Goal: Task Accomplishment & Management: Manage account settings

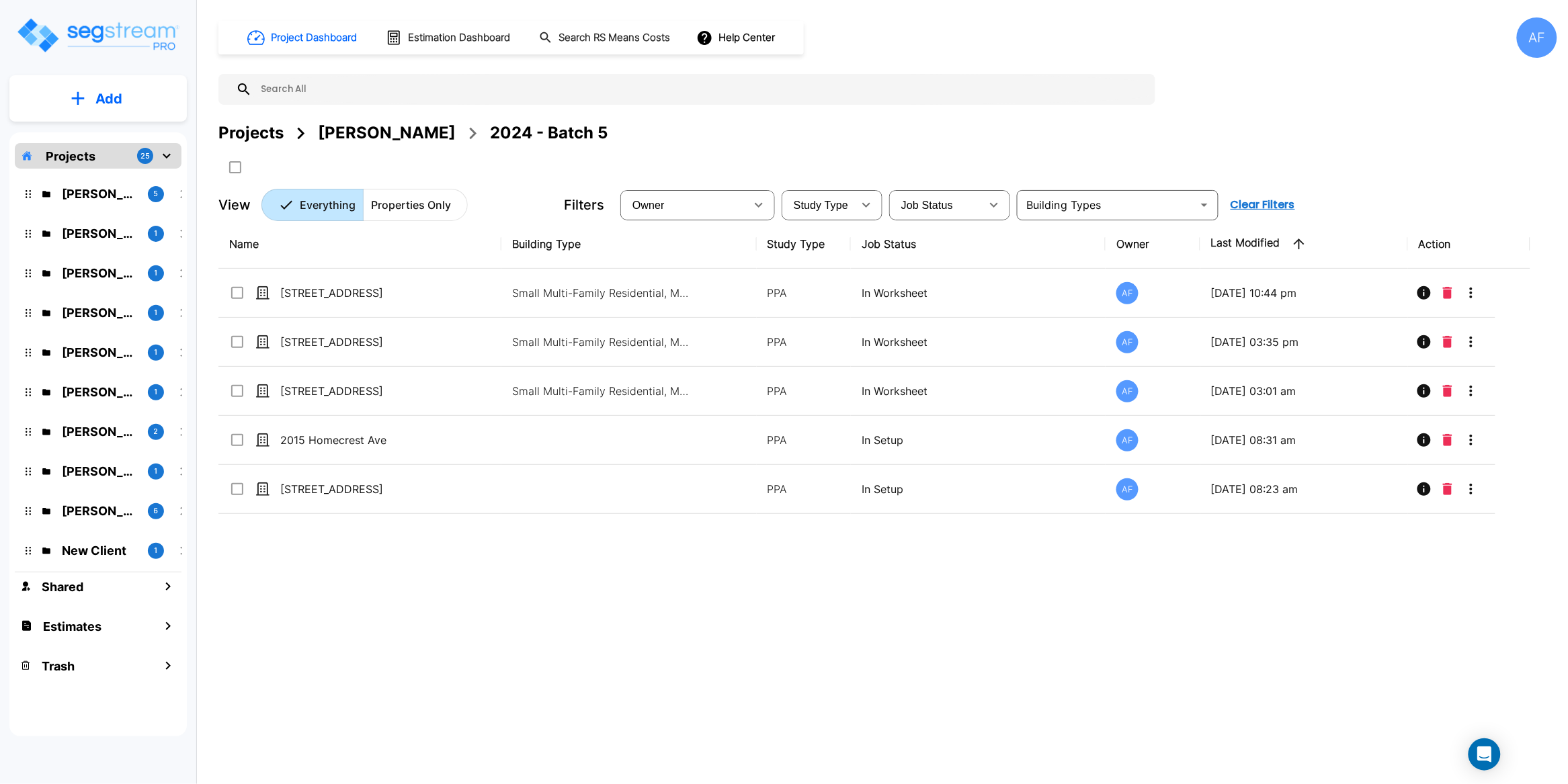
click at [351, 623] on div "Name Building Type Study Type Job Status Owner Last Modified Action 384 Audubon…" at bounding box center [874, 464] width 1312 height 487
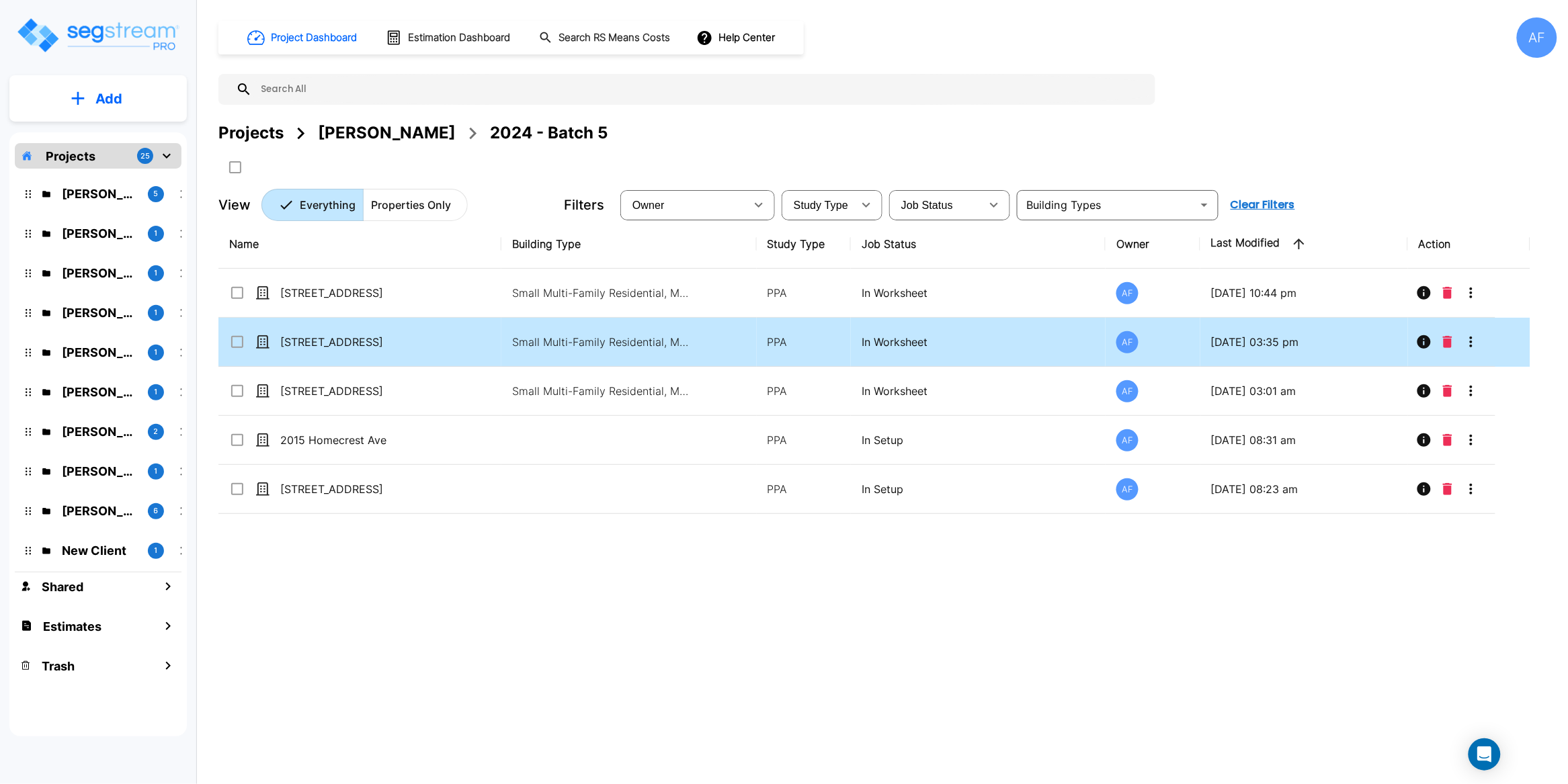
click at [468, 337] on td "[STREET_ADDRESS]" at bounding box center [359, 342] width 283 height 49
checkbox input "true"
click at [468, 337] on td "[STREET_ADDRESS]" at bounding box center [359, 342] width 283 height 49
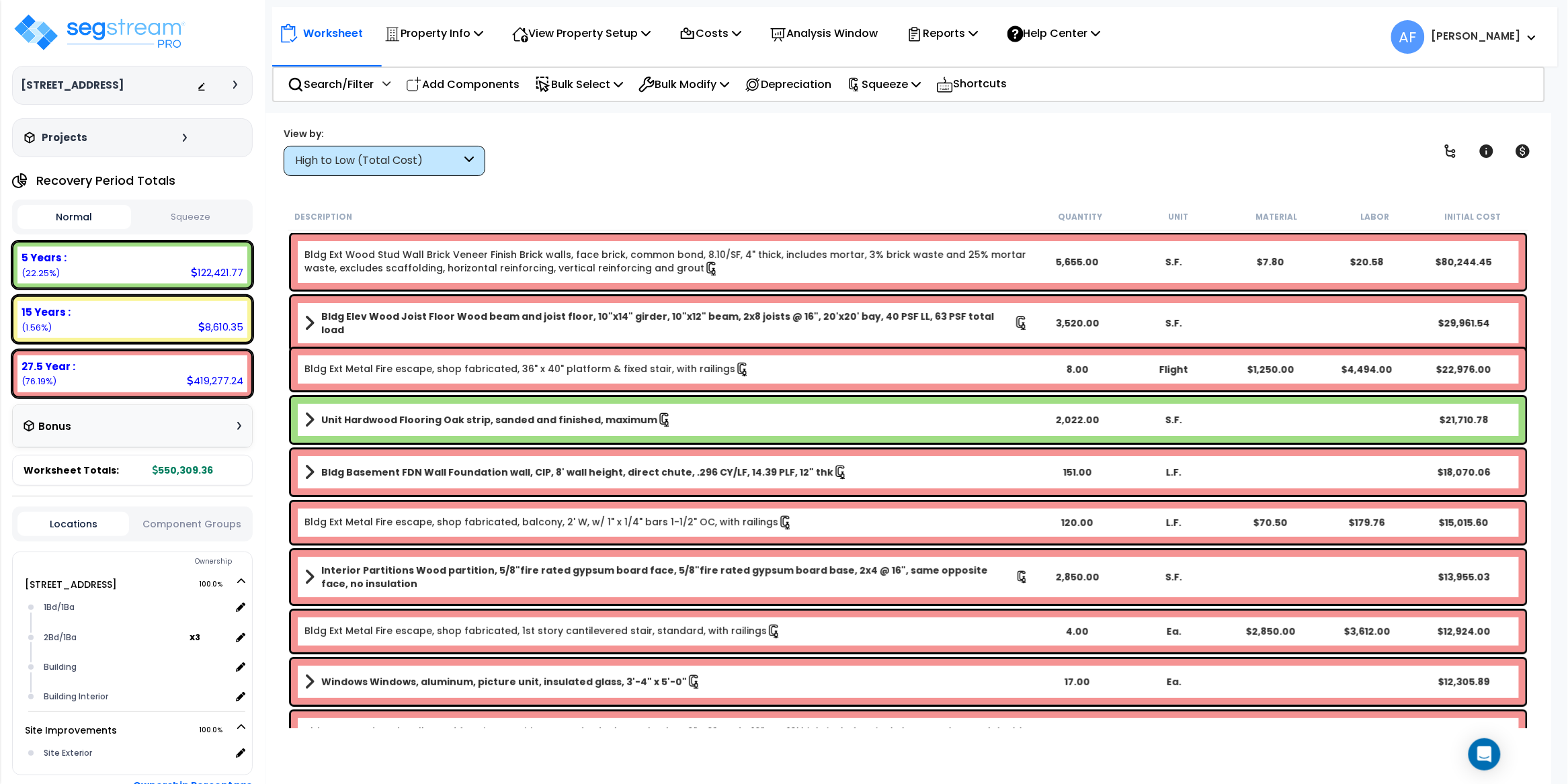
click at [770, 144] on div "View by: High to Low (Total Cost) High to Low (Total Cost)" at bounding box center [908, 151] width 1259 height 50
click at [741, 33] on icon at bounding box center [737, 33] width 9 height 11
click at [978, 38] on p "Reports" at bounding box center [942, 33] width 72 height 19
click at [691, 123] on div "Worksheet Property Info Property Setup Add Property Unit Template property Clon…" at bounding box center [908, 505] width 1286 height 784
click at [921, 87] on p "Squeeze" at bounding box center [883, 85] width 74 height 19
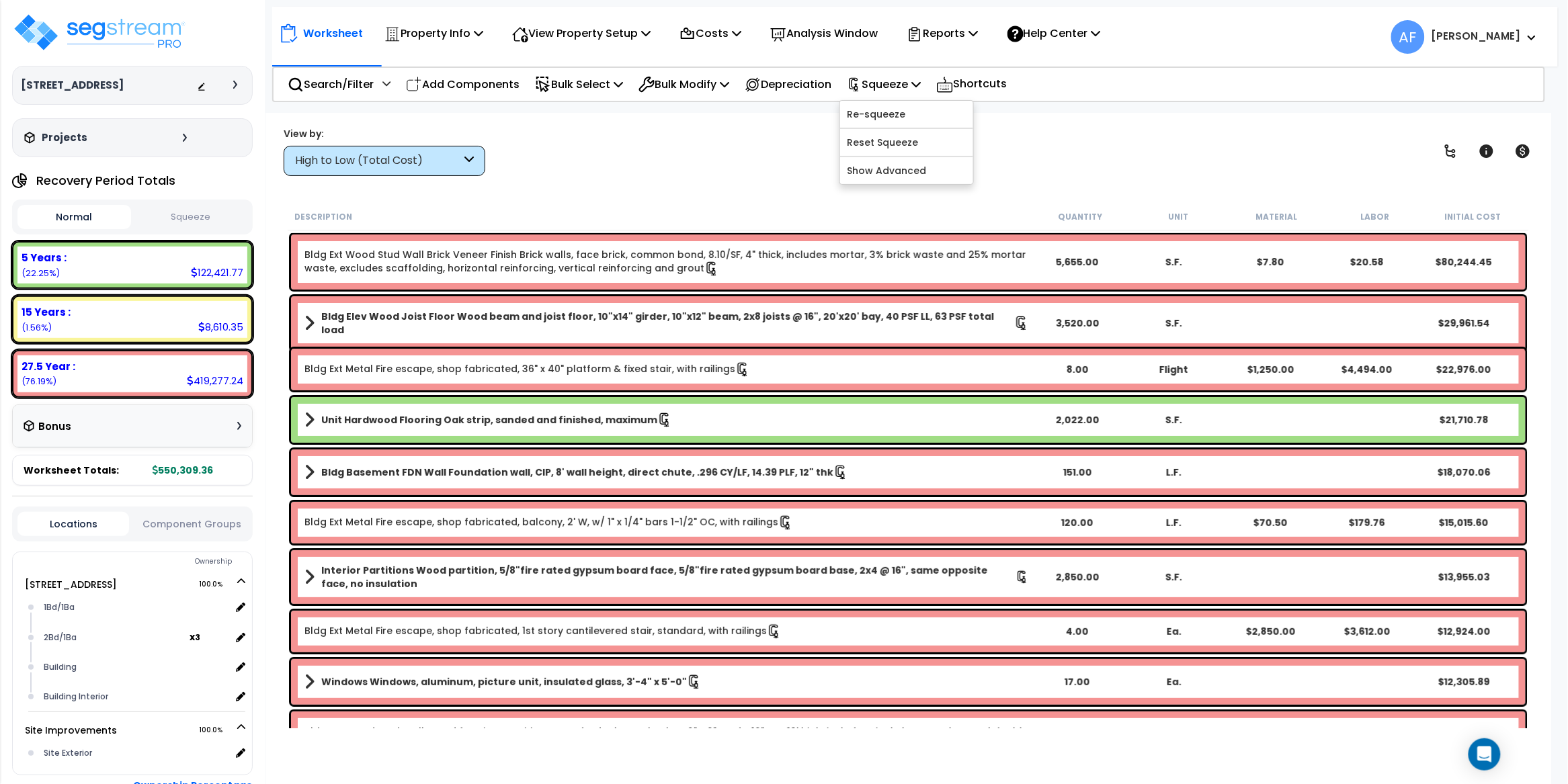
click at [625, 134] on div "View by: High to Low (Total Cost) High to Low (Total Cost)" at bounding box center [908, 151] width 1259 height 50
click at [464, 39] on p "Property Info" at bounding box center [434, 33] width 98 height 19
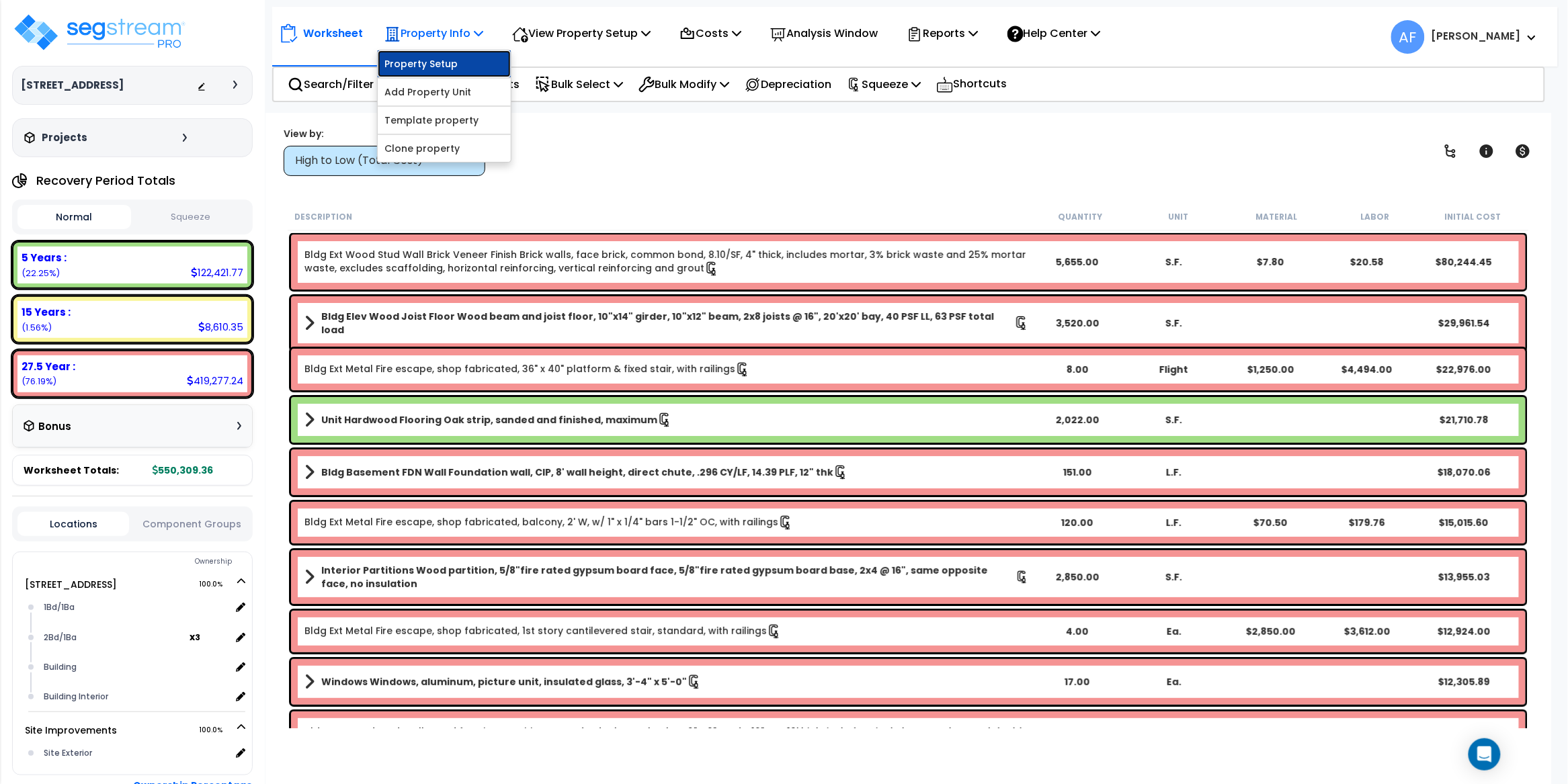
click at [431, 64] on link "Property Setup" at bounding box center [444, 63] width 133 height 27
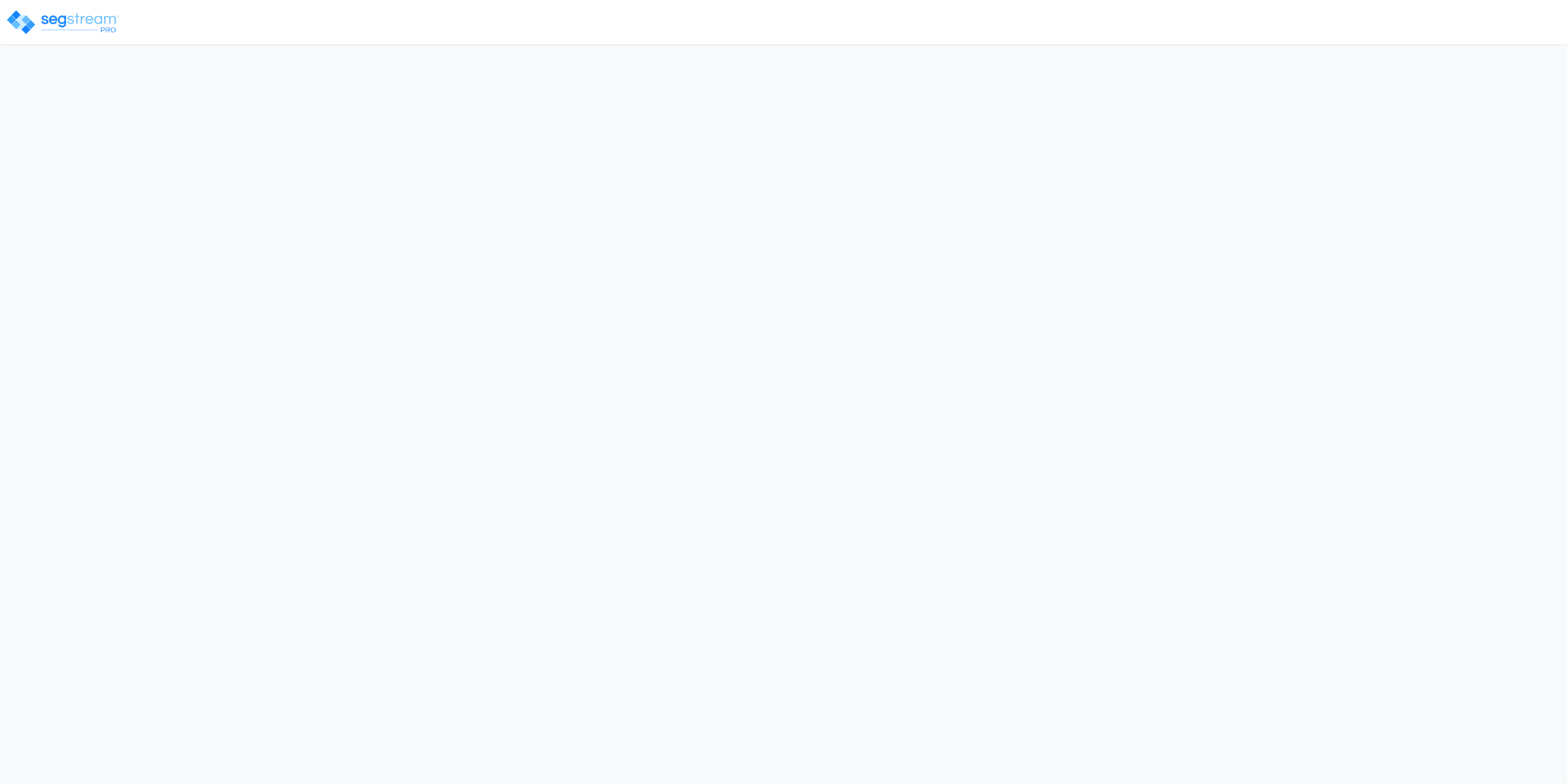
select select "2024"
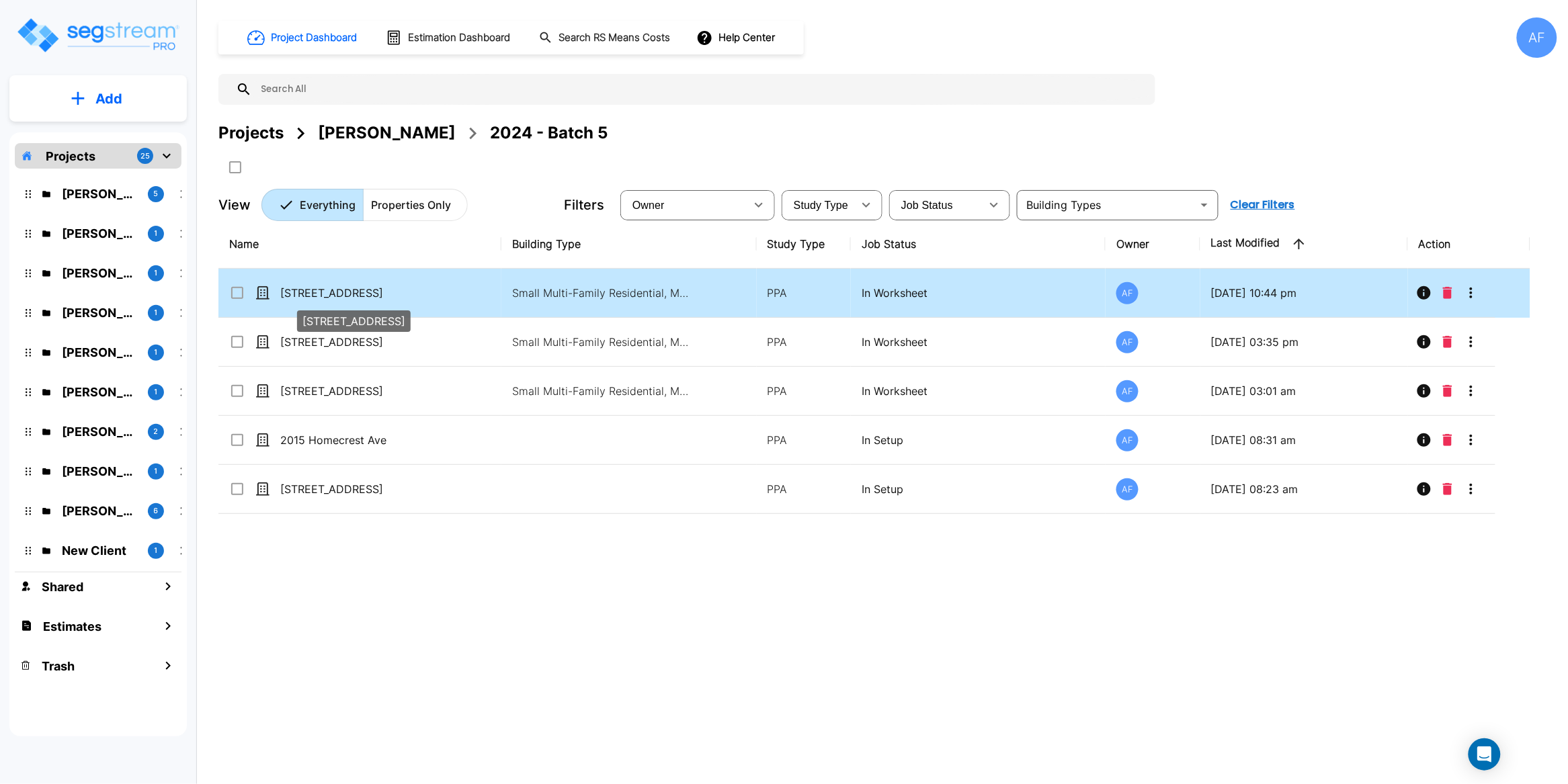
click at [330, 291] on p "[STREET_ADDRESS]" at bounding box center [347, 293] width 135 height 16
checkbox input "true"
click at [330, 291] on p "[STREET_ADDRESS]" at bounding box center [347, 293] width 135 height 16
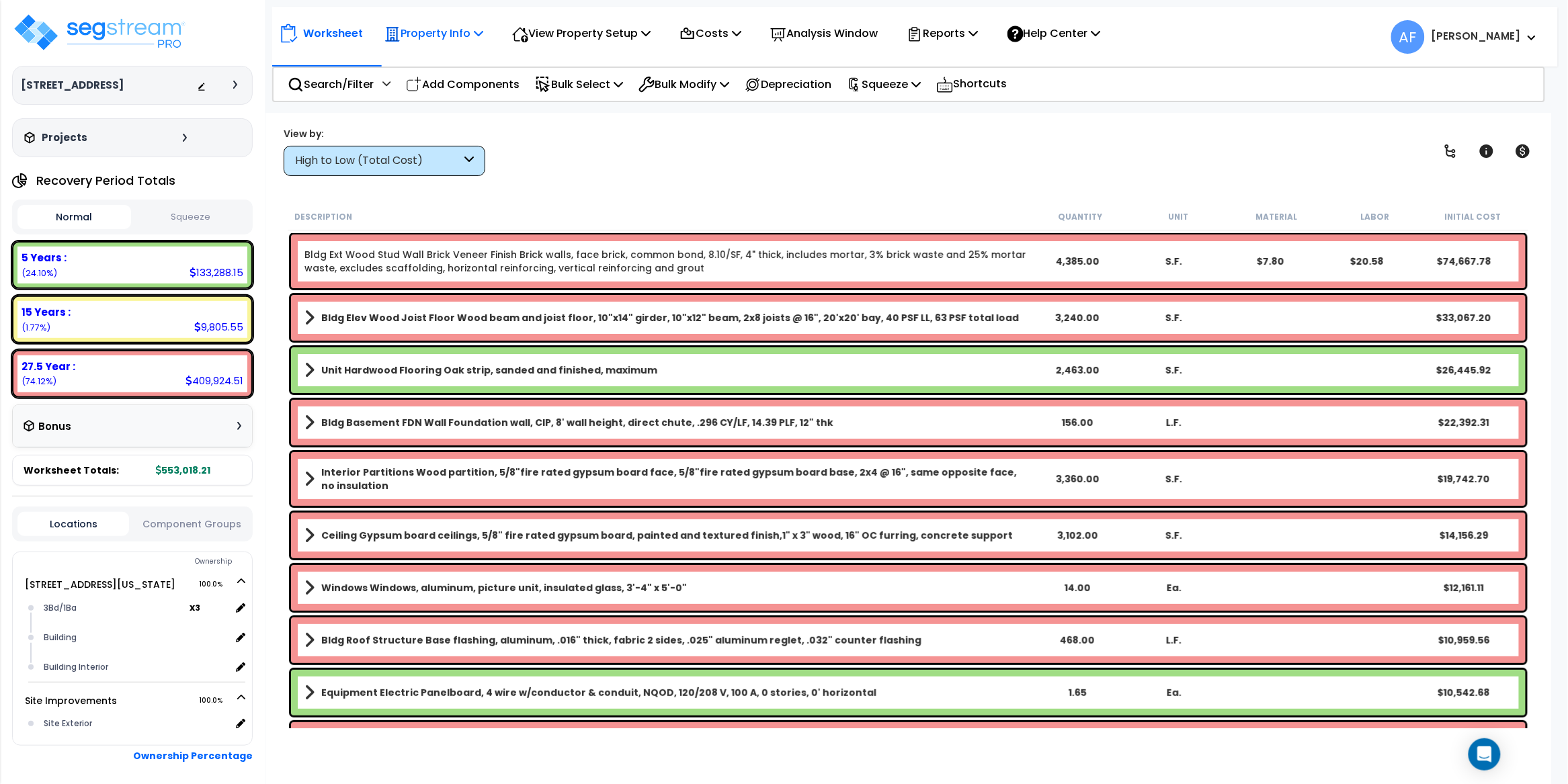
click at [479, 45] on div "Property Info" at bounding box center [434, 33] width 98 height 32
click at [434, 65] on link "Property Setup" at bounding box center [444, 63] width 133 height 27
click at [479, 39] on p "Property Info" at bounding box center [434, 33] width 98 height 19
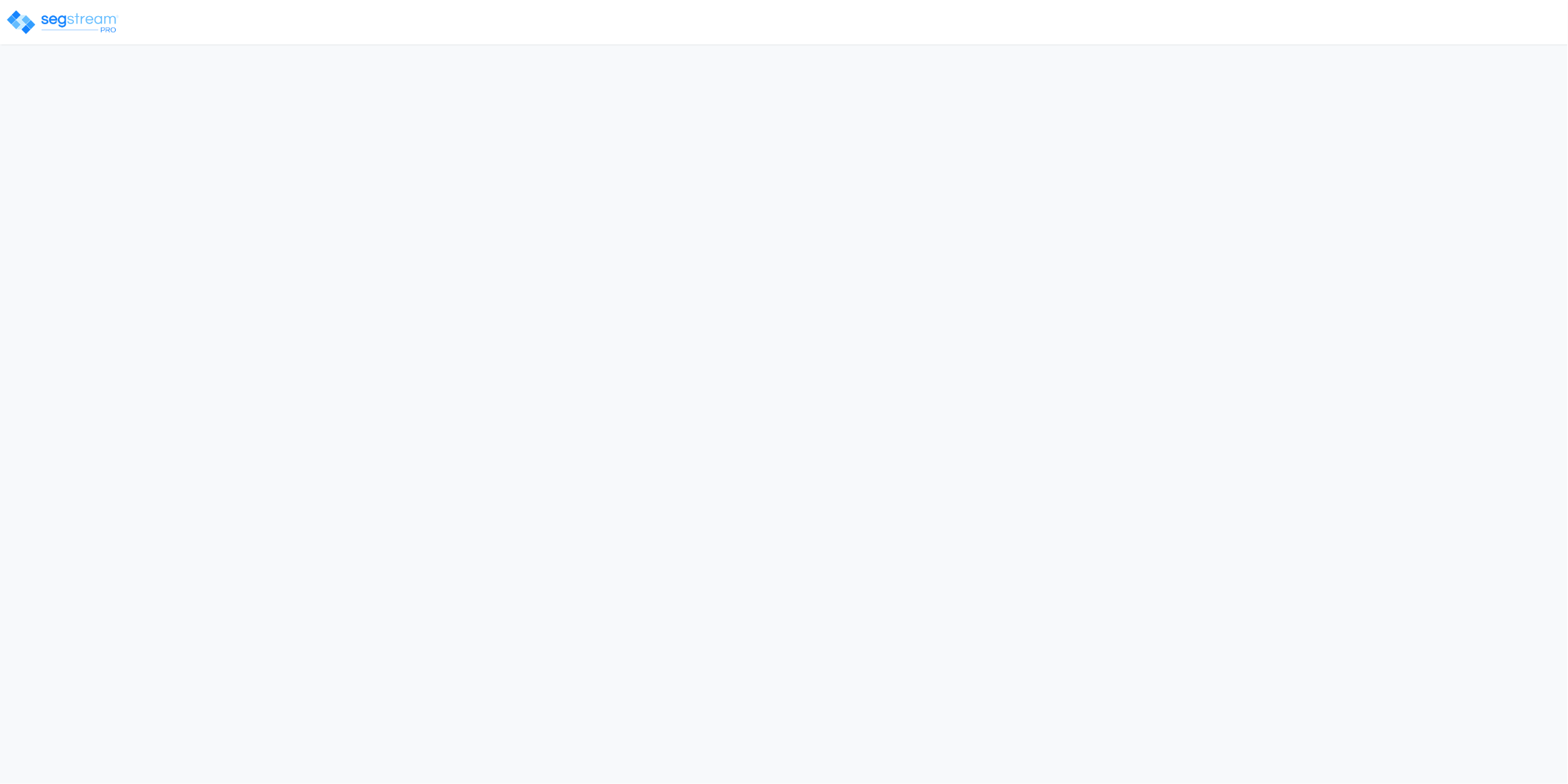
select select "2024"
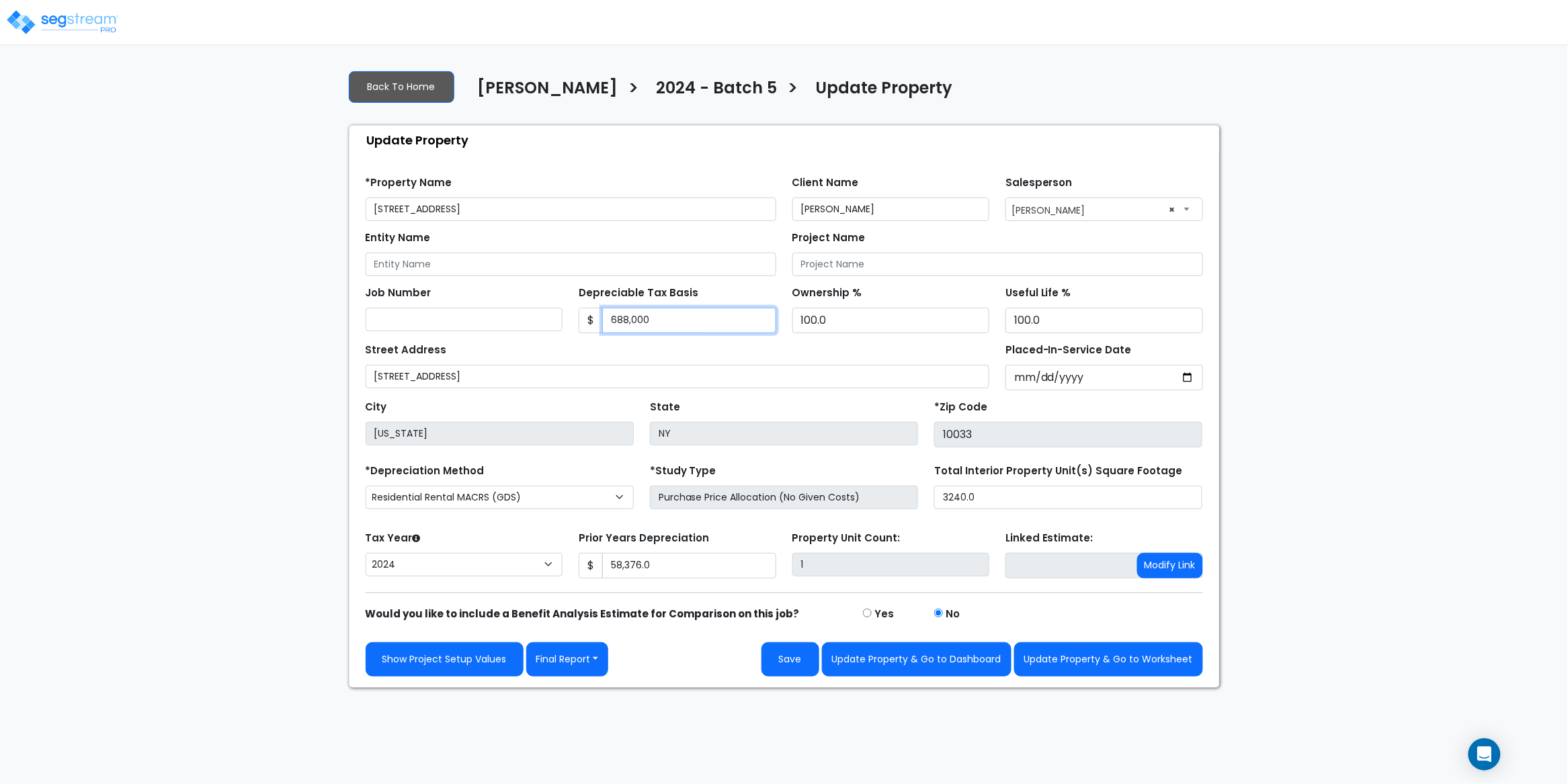
click at [631, 319] on input "688,000" at bounding box center [688, 320] width 174 height 25
type input "700,500"
click at [631, 568] on input "58,376.0" at bounding box center [688, 565] width 174 height 25
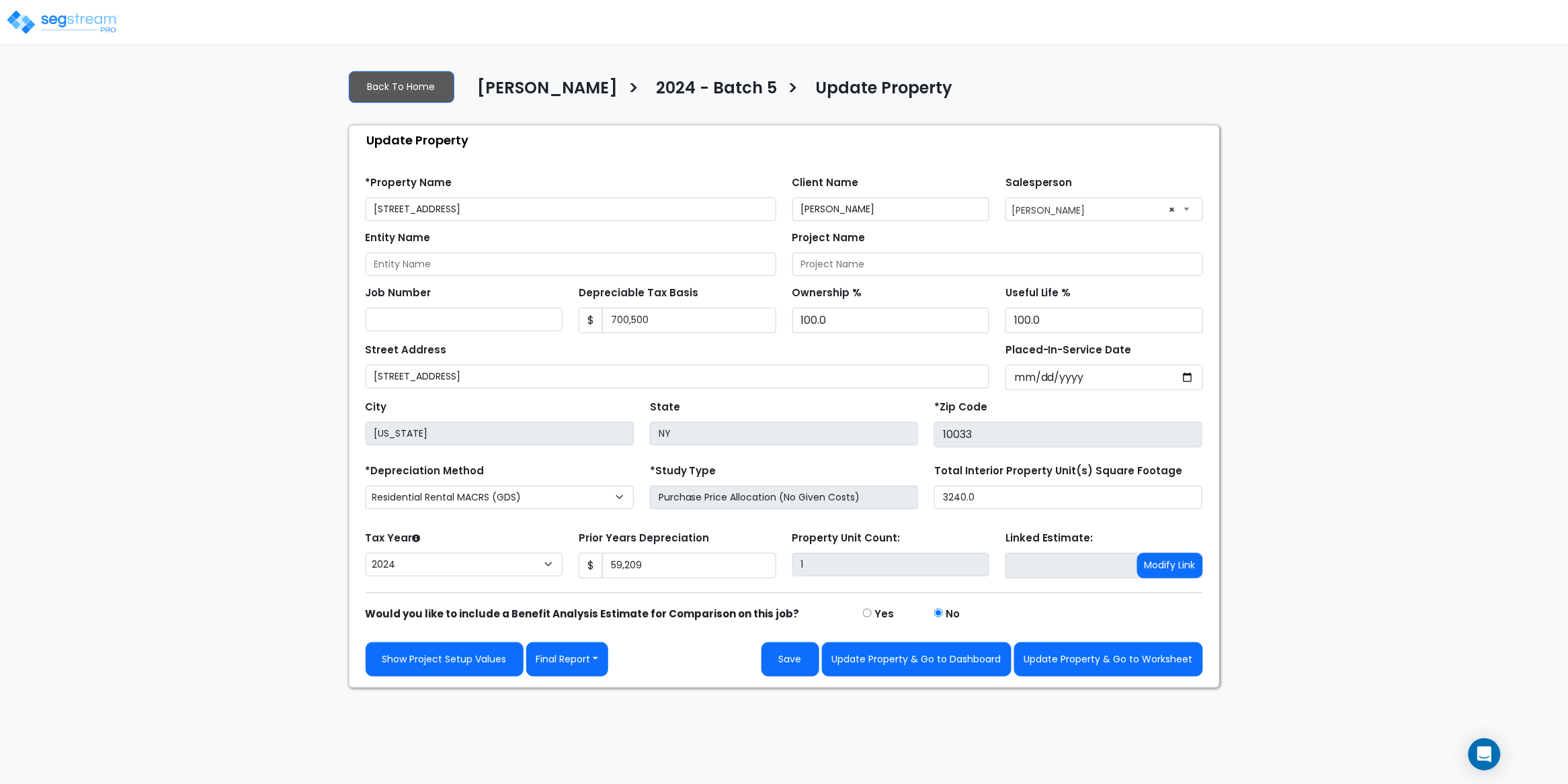
click at [1073, 616] on div "Would you like to include a Benefit Analysis Estimate for Comparison on this jo…" at bounding box center [784, 613] width 854 height 19
click at [803, 664] on button "Save" at bounding box center [791, 660] width 58 height 34
type input "59209"
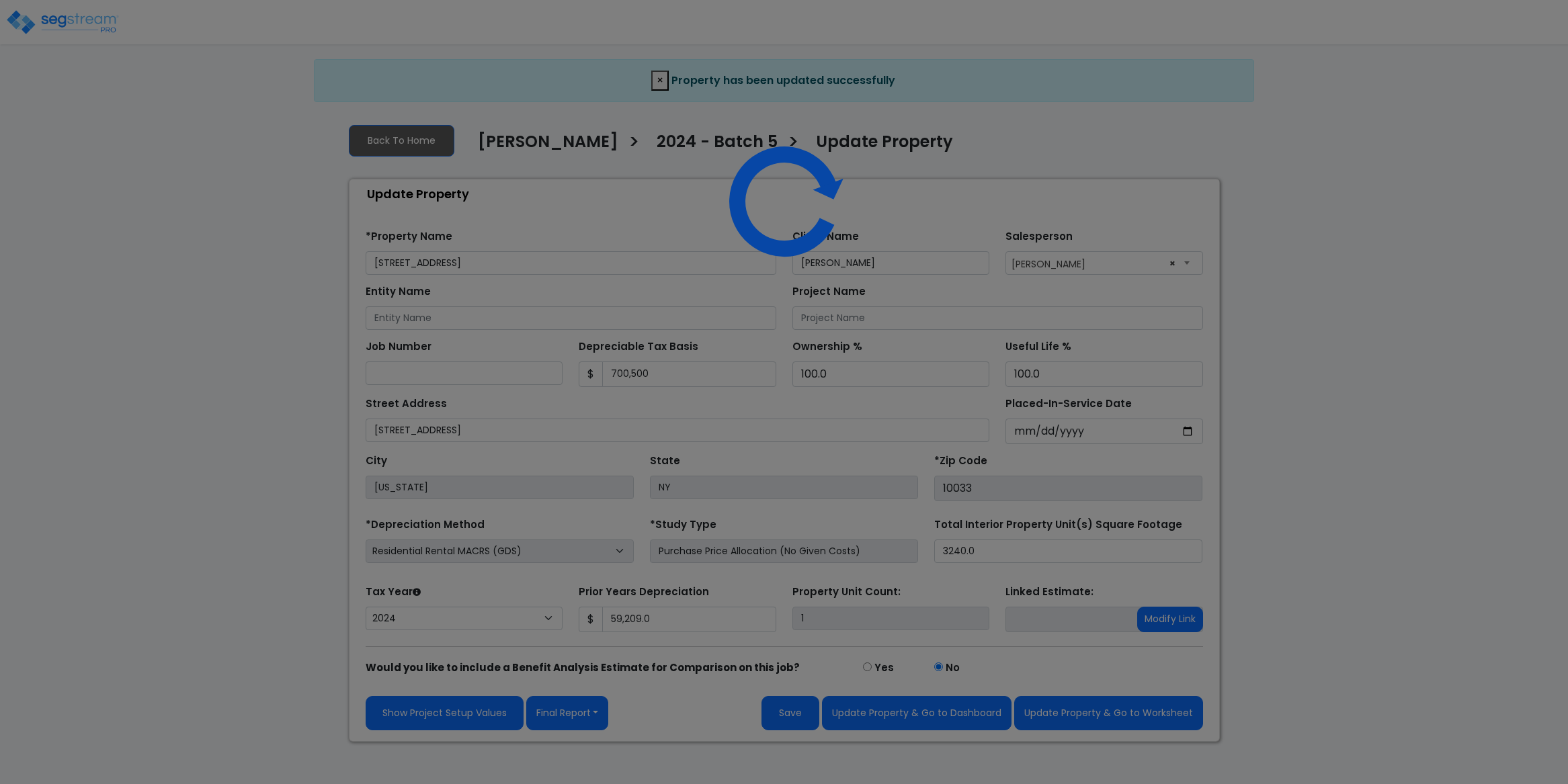
select select "2024"
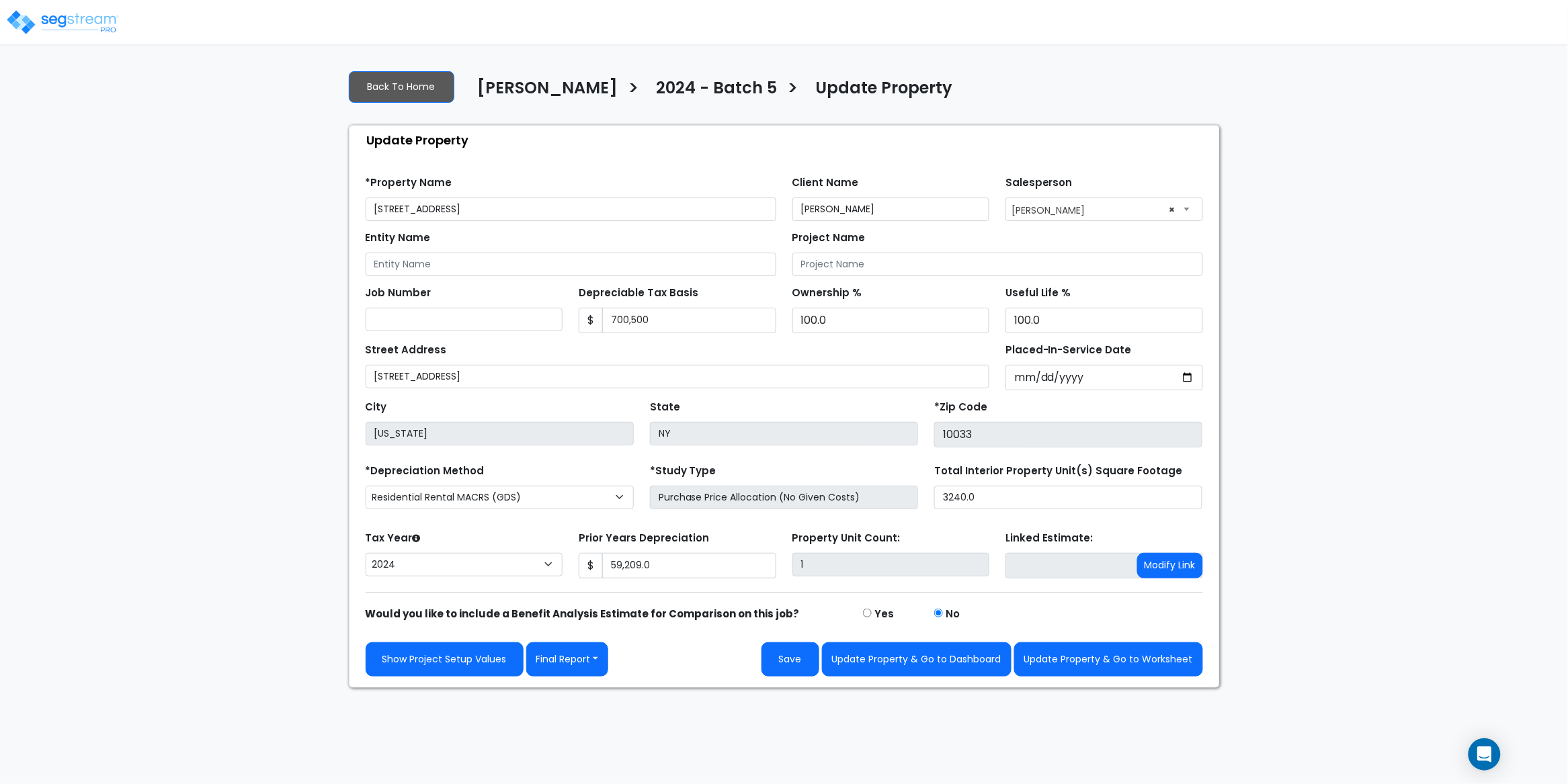
click at [1249, 66] on div "We are Building your Property. So please grab a coffee and let us do the heavy …" at bounding box center [784, 373] width 1568 height 629
click at [1410, 106] on div "We are Building your Property. So please grab a coffee and let us do the heavy …" at bounding box center [784, 373] width 1568 height 629
click at [795, 668] on button "Save" at bounding box center [791, 660] width 58 height 34
type input "59209"
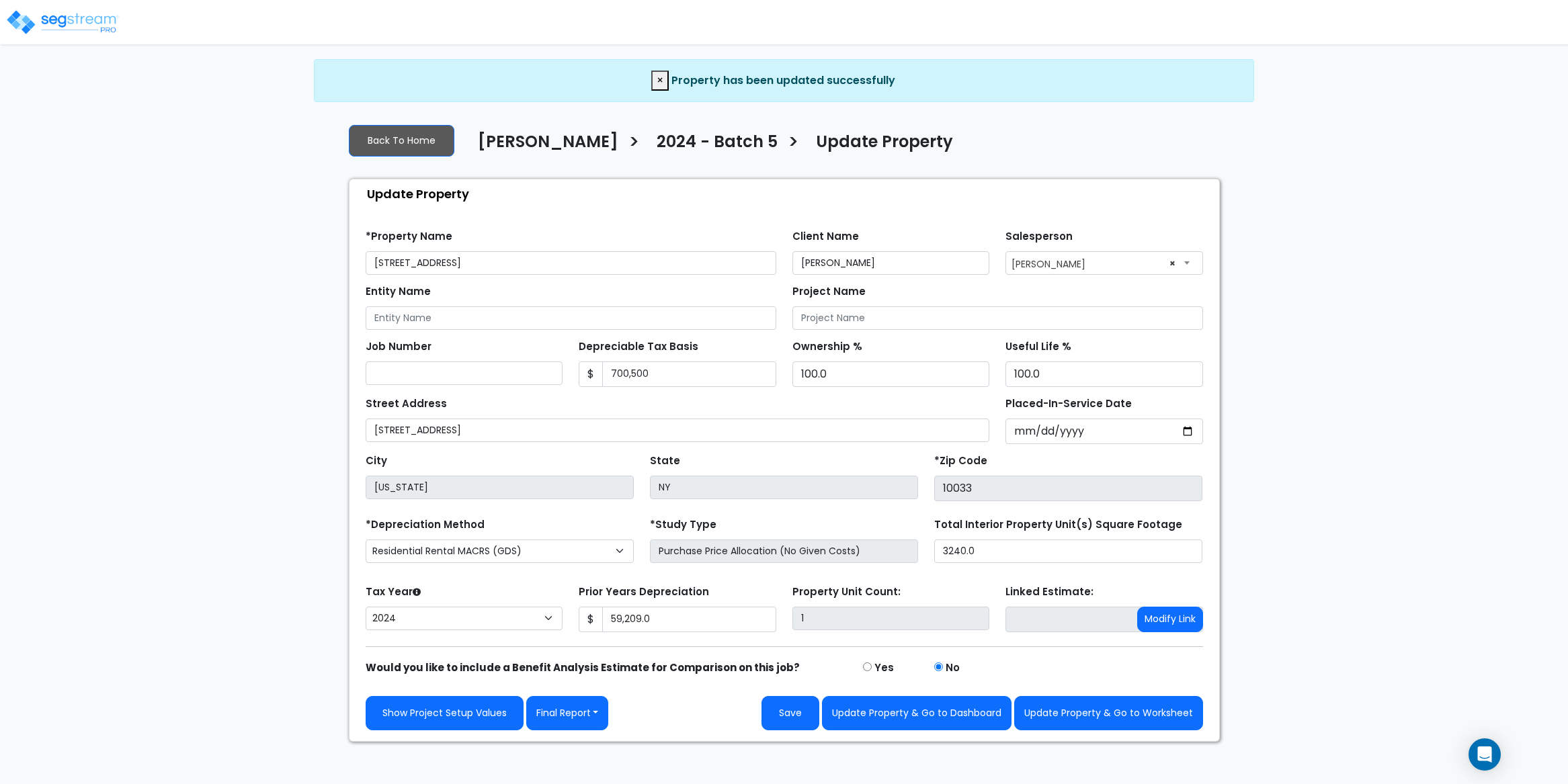
select select "2024"
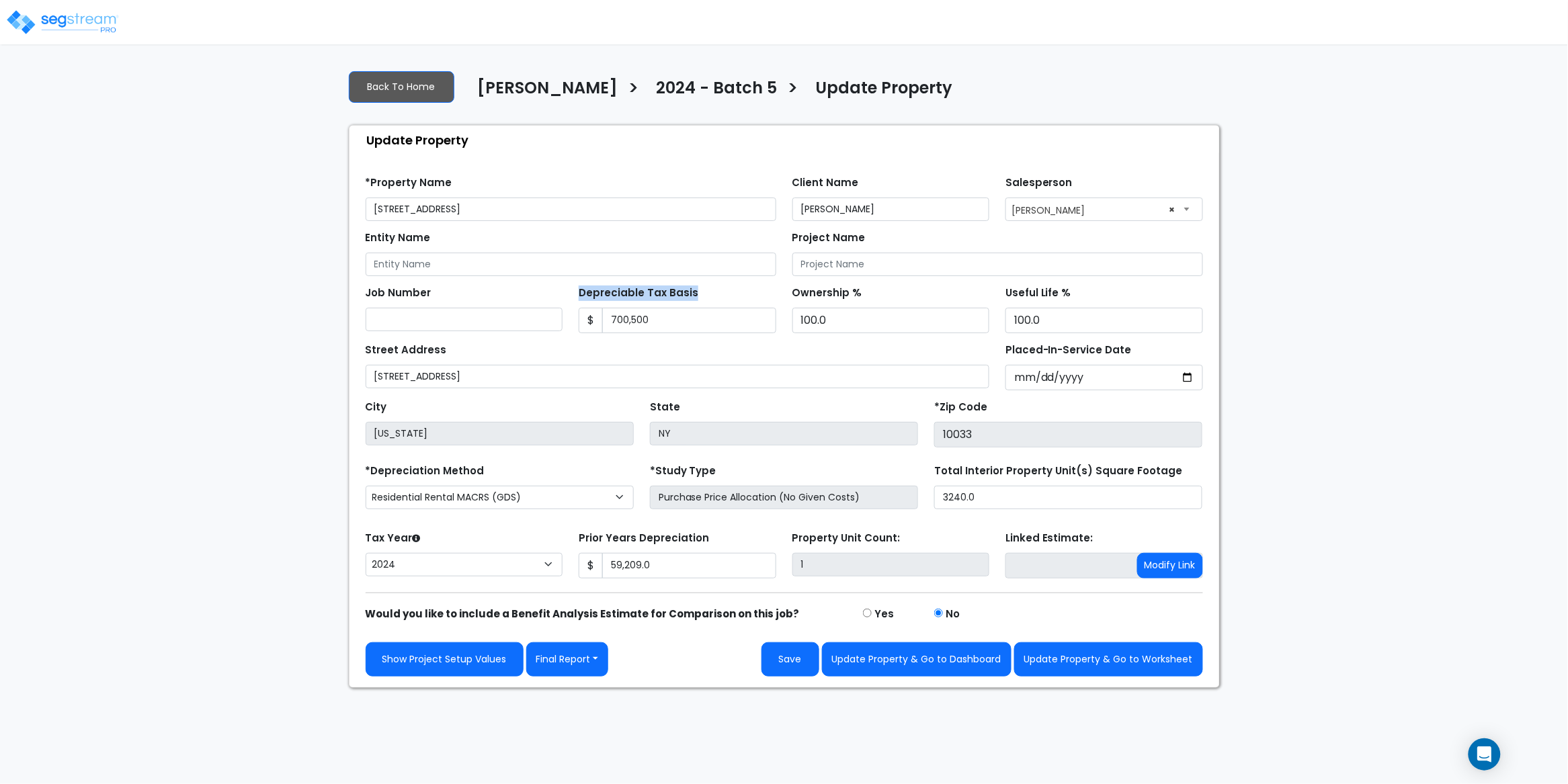
drag, startPoint x: 694, startPoint y: 291, endPoint x: 572, endPoint y: 287, distance: 122.1
click at [572, 287] on div "Depreciable Tax Basis $ 700,500" at bounding box center [677, 308] width 214 height 50
copy label "Depreciable Tax Basis"
drag, startPoint x: 580, startPoint y: 541, endPoint x: 708, endPoint y: 538, distance: 128.0
click at [708, 538] on div "Prior Years Depreciation $ 59,209.0" at bounding box center [677, 554] width 198 height 50
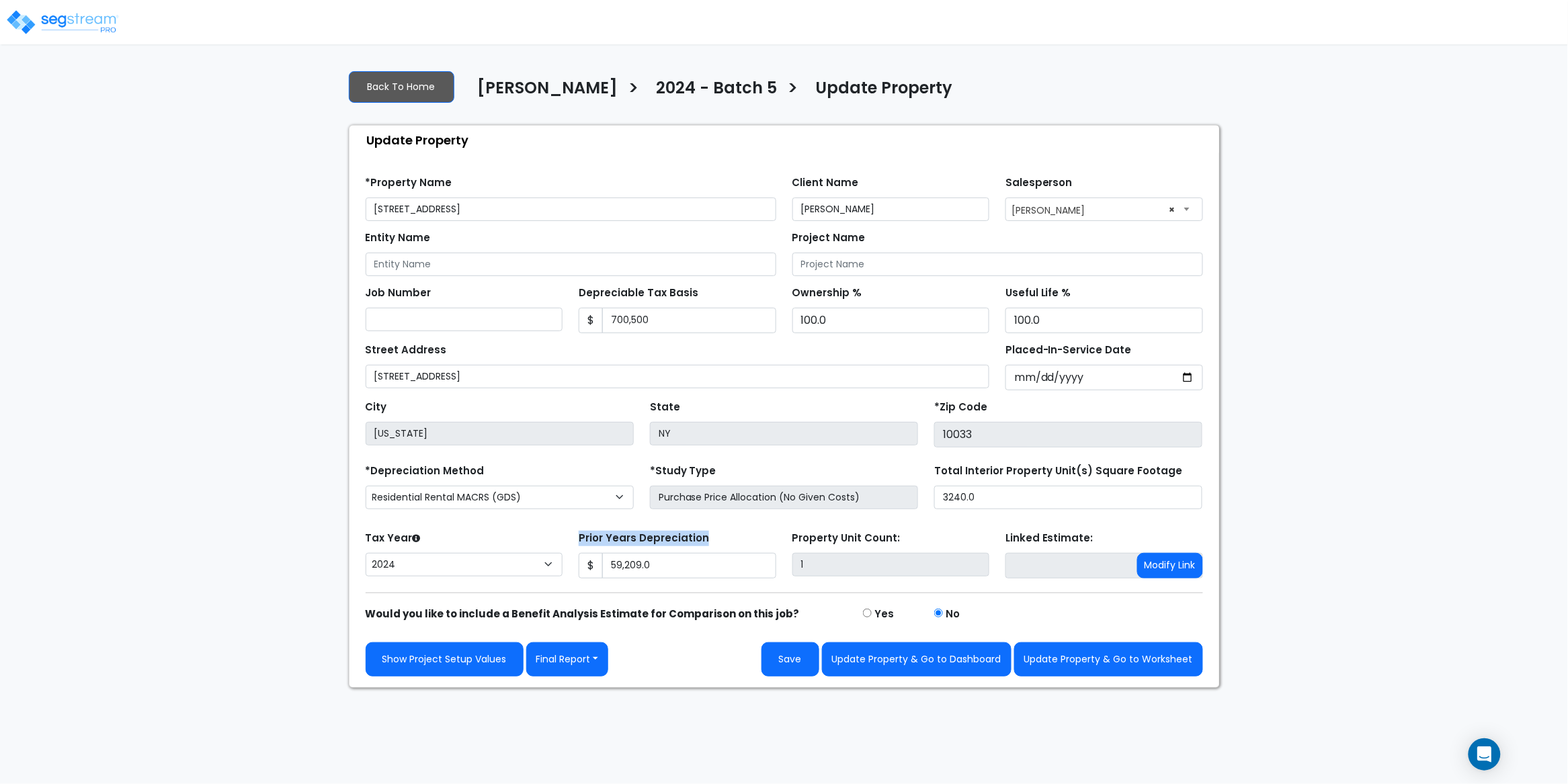
copy label "Prior Years Depreciation"
